Goal: Task Accomplishment & Management: Manage account settings

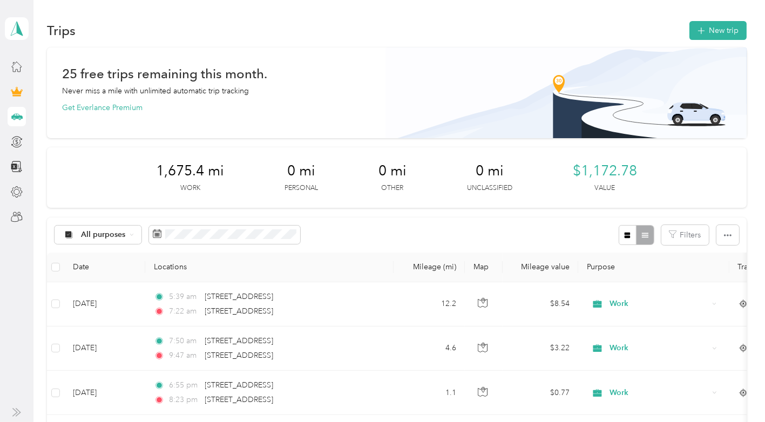
click at [19, 117] on icon at bounding box center [16, 115] width 11 height 5
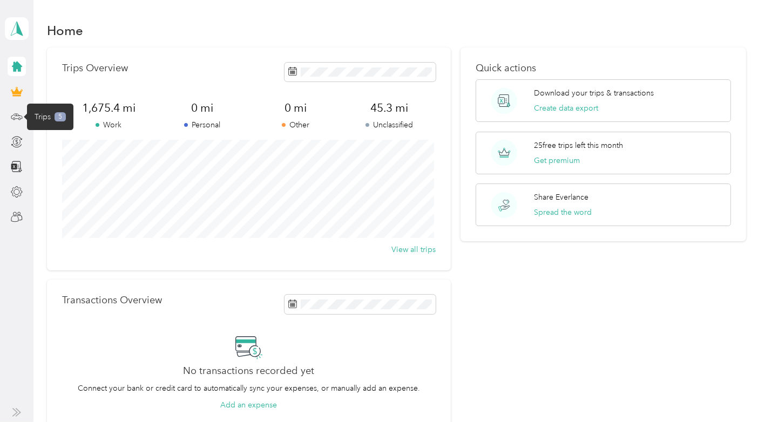
click at [47, 113] on span "Trips" at bounding box center [43, 116] width 16 height 11
click at [17, 112] on icon at bounding box center [17, 117] width 12 height 12
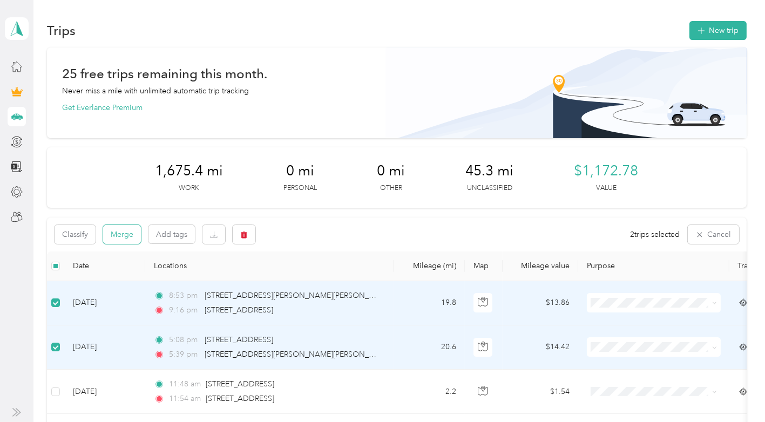
click at [124, 235] on button "Merge" at bounding box center [122, 234] width 38 height 19
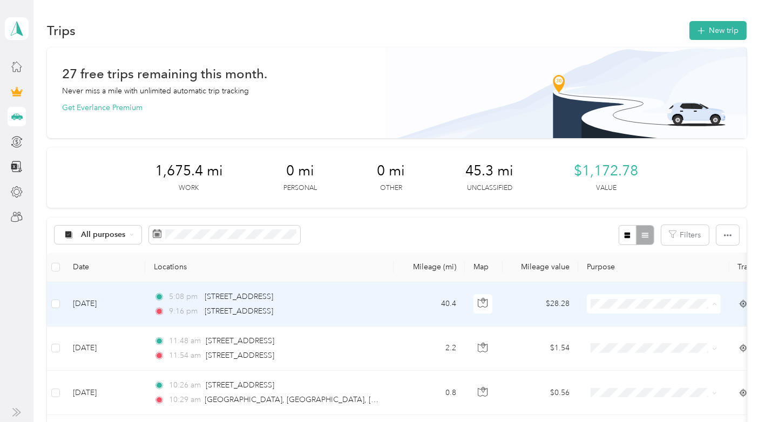
click at [636, 150] on span "Work" at bounding box center [663, 150] width 100 height 11
click at [383, 303] on td "5:08 pm 2308 W Avenue O4, Palmdale, CA 9:16 pm 2308 W Avenue O4, Palmdale, CA" at bounding box center [269, 304] width 248 height 44
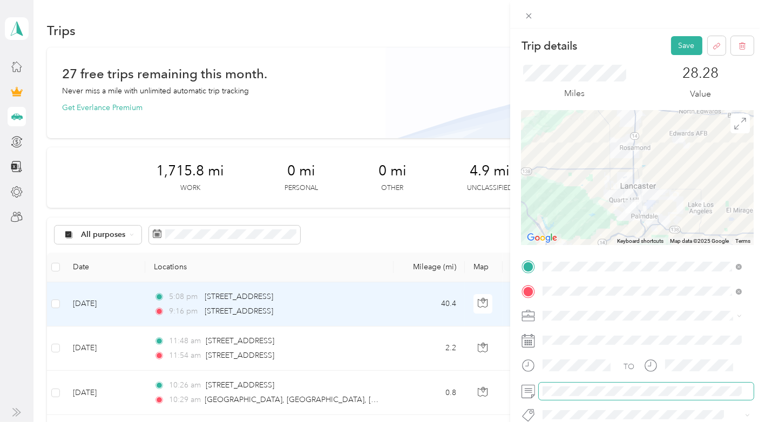
scroll to position [0, 112]
click at [679, 44] on button "Save" at bounding box center [686, 45] width 31 height 19
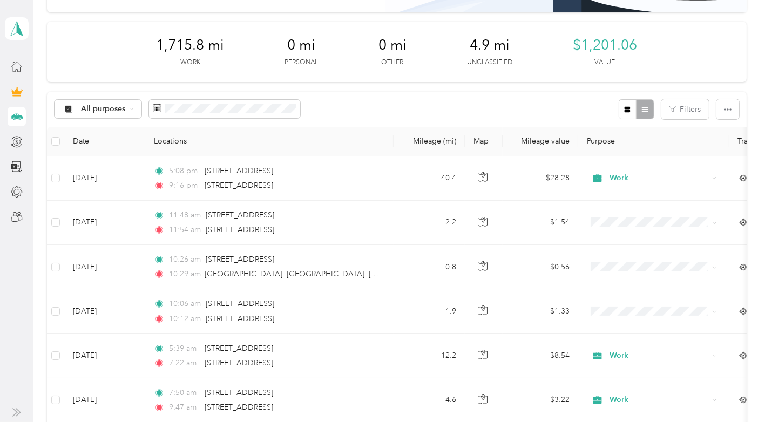
scroll to position [134, 0]
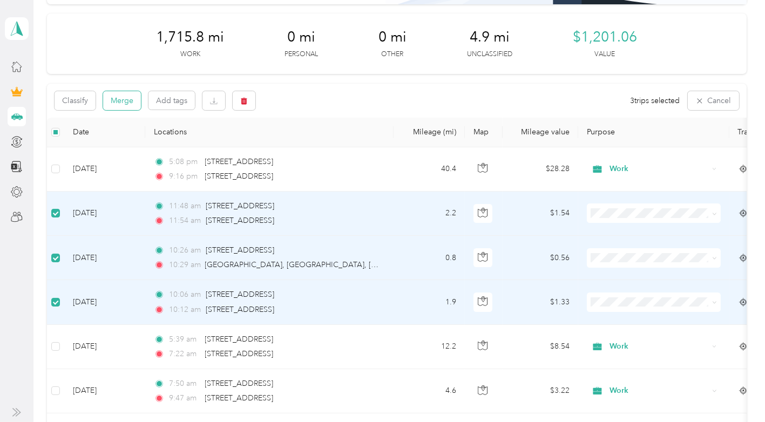
click at [121, 98] on button "Merge" at bounding box center [122, 100] width 38 height 19
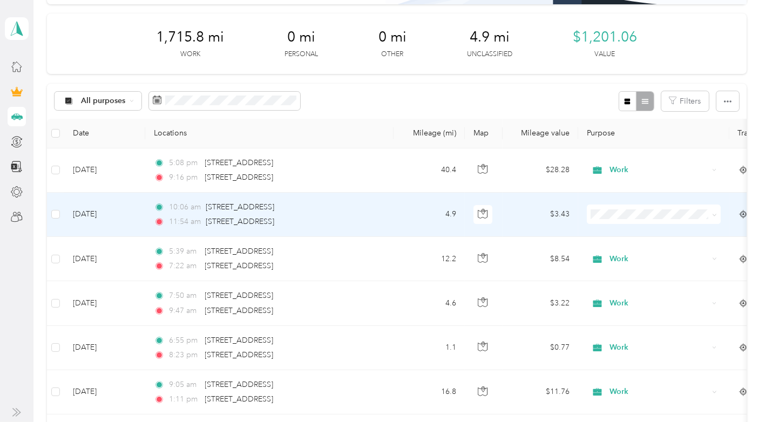
click at [631, 234] on span "Work" at bounding box center [663, 229] width 100 height 11
click at [365, 218] on div "11:54 am 2308 W Avenue O4, Palmdale, CA" at bounding box center [267, 222] width 227 height 12
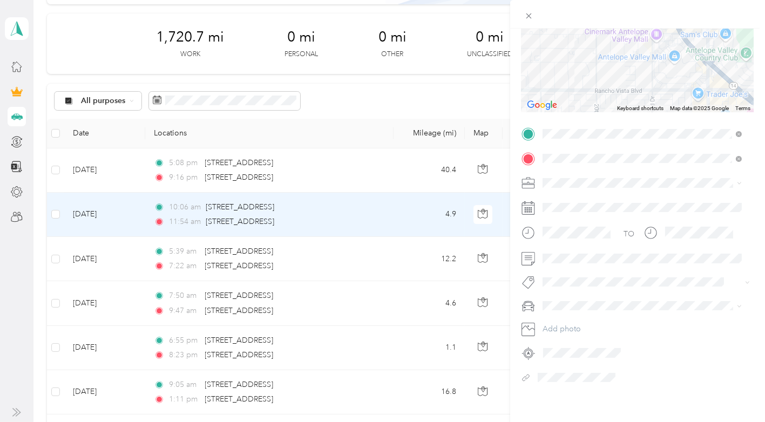
scroll to position [143, 0]
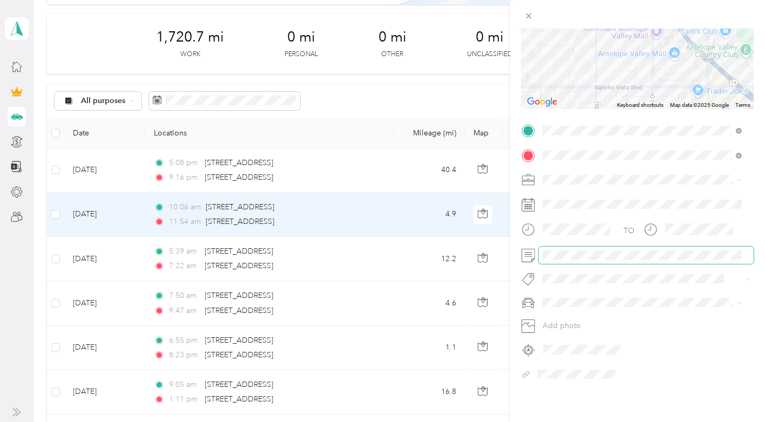
click at [565, 247] on span at bounding box center [646, 255] width 215 height 17
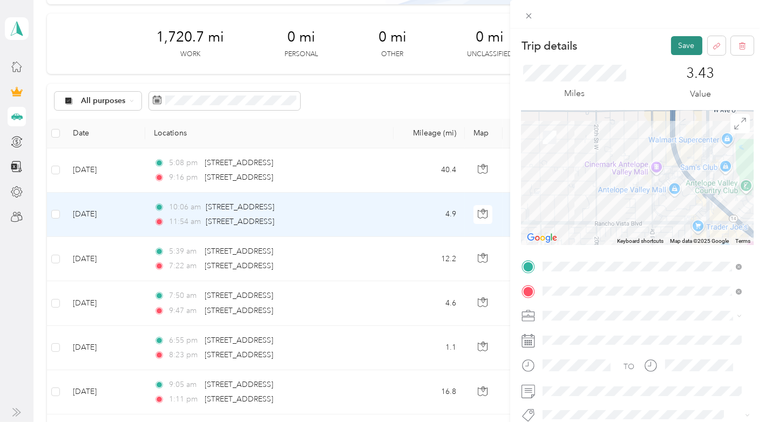
scroll to position [0, 0]
click at [678, 42] on button "Save" at bounding box center [686, 45] width 31 height 19
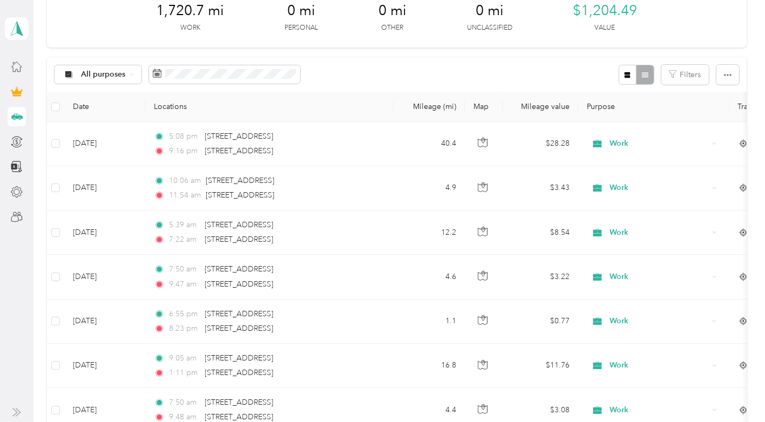
scroll to position [141, 0]
